Goal: Task Accomplishment & Management: Complete application form

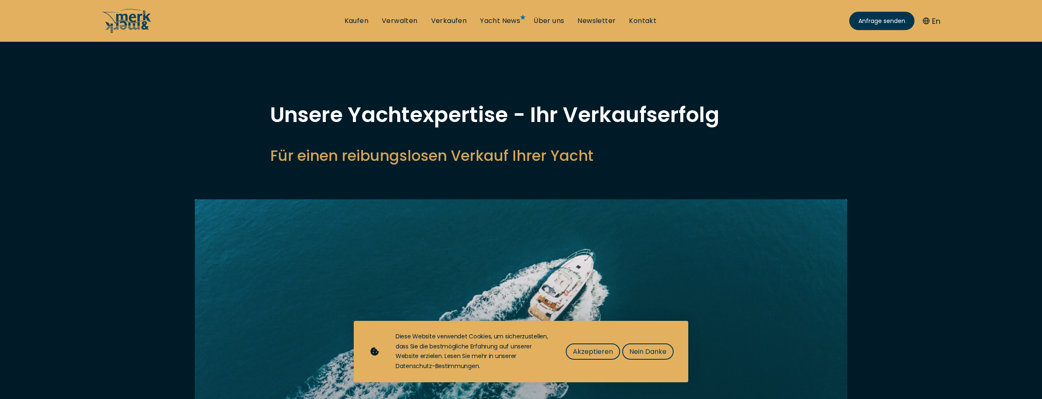
select select "sell"
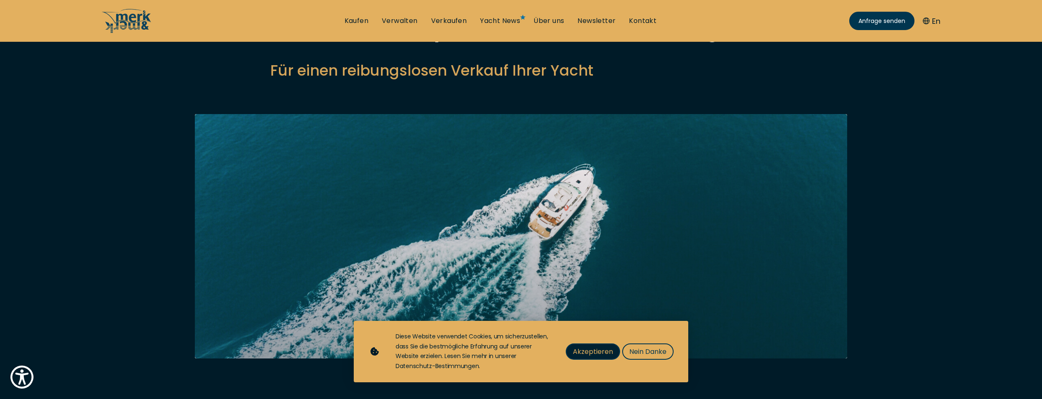
click at [594, 353] on span "Akzeptieren" at bounding box center [593, 352] width 40 height 10
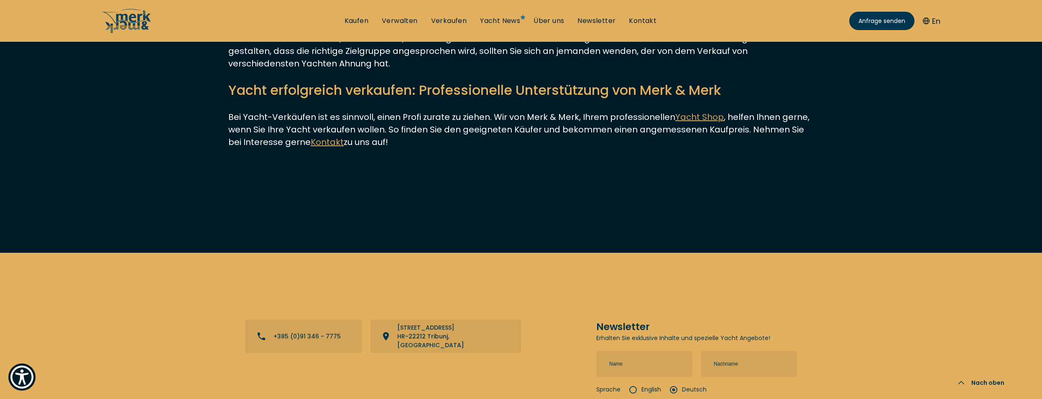
scroll to position [3285, 0]
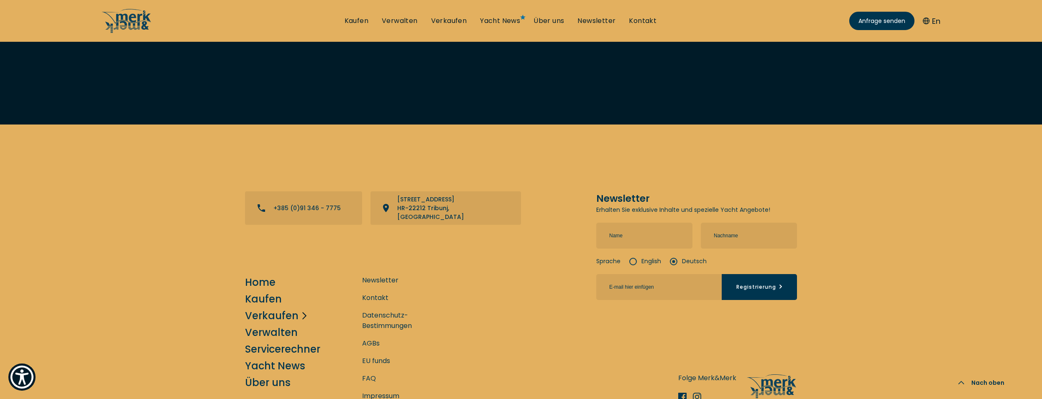
click at [263, 309] on link "Verkaufen" at bounding box center [272, 316] width 54 height 15
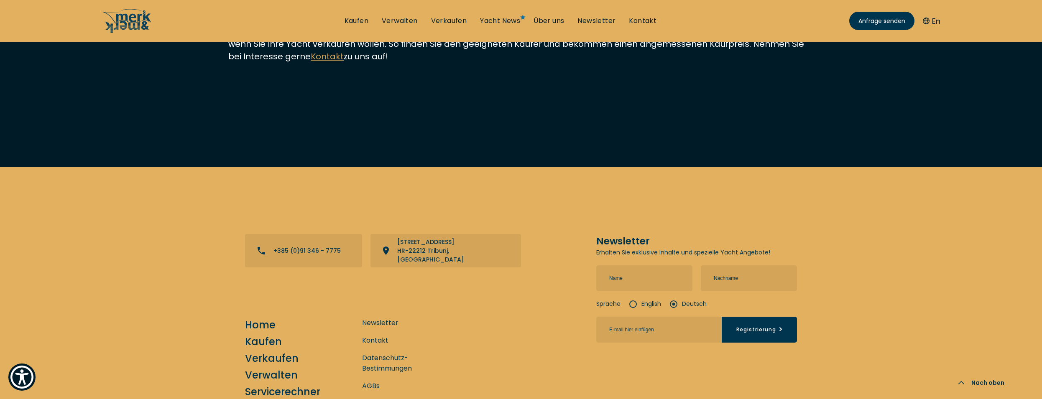
scroll to position [3335, 0]
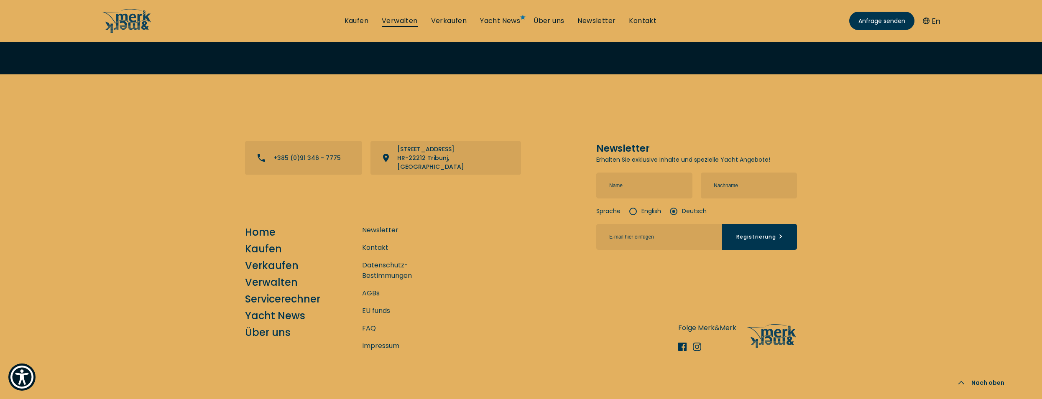
click at [394, 20] on link "Verwalten" at bounding box center [400, 20] width 36 height 9
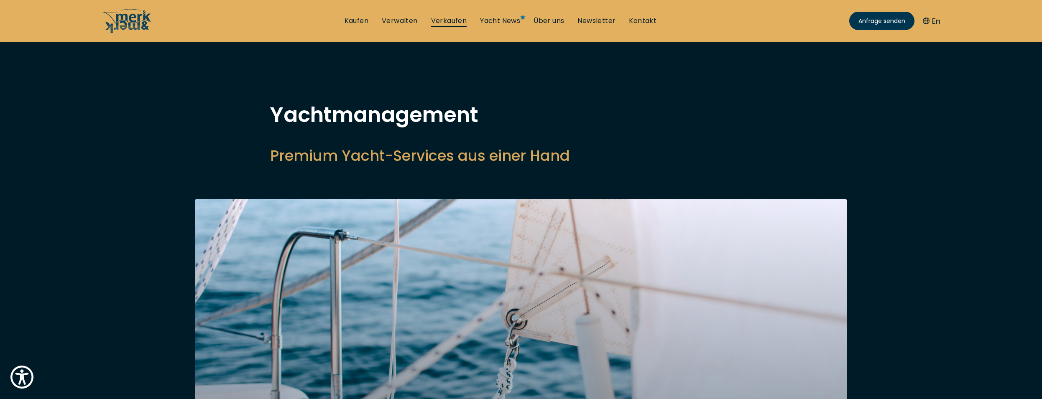
click at [452, 20] on link "Verkaufen" at bounding box center [449, 20] width 36 height 9
select select "sell"
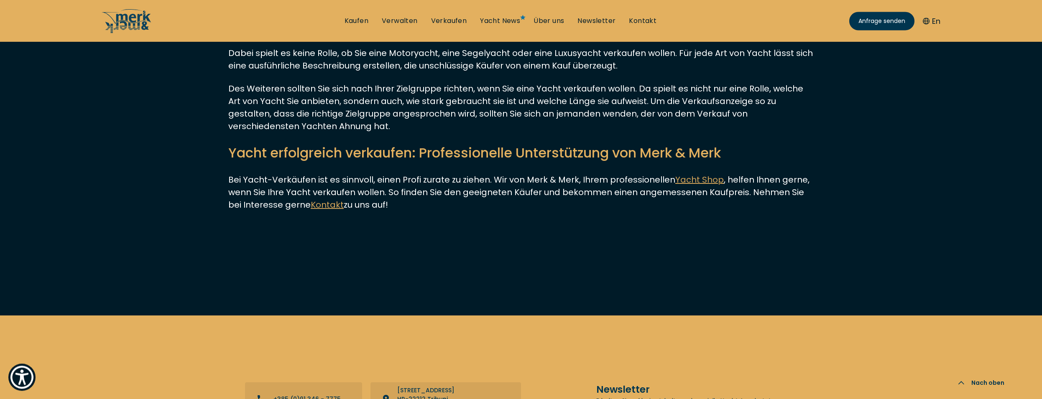
scroll to position [3200, 0]
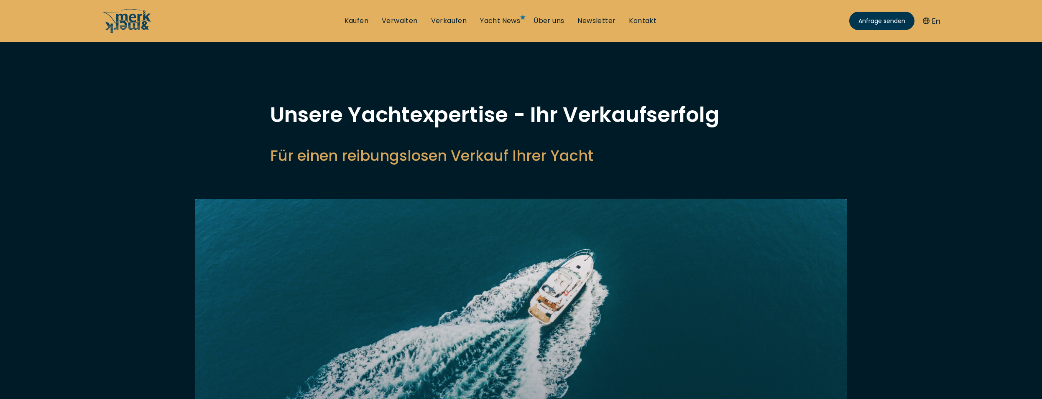
select select "sell"
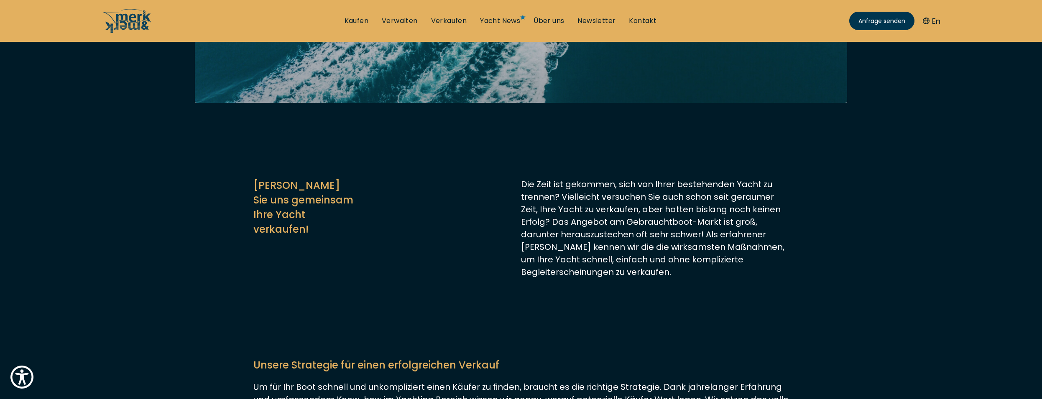
scroll to position [128, 0]
